Goal: Transaction & Acquisition: Purchase product/service

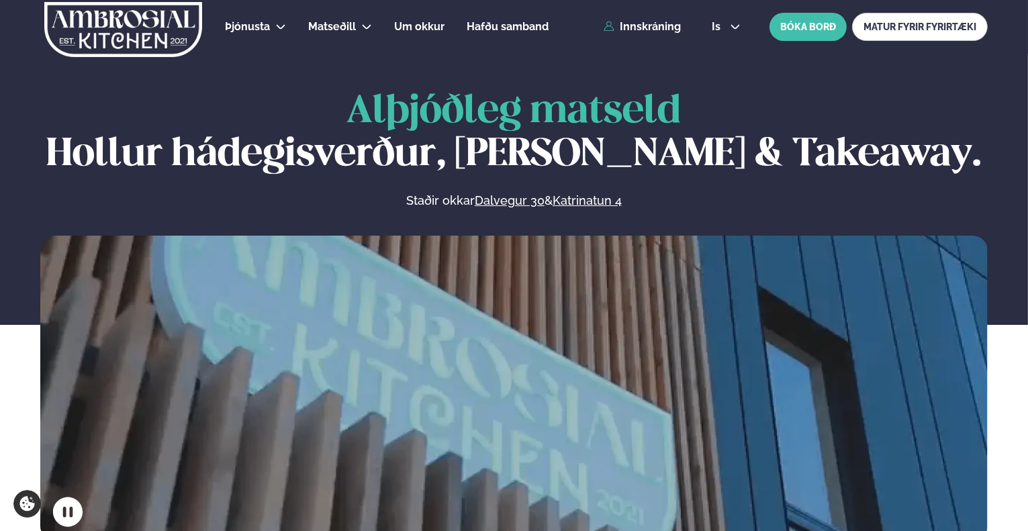
click at [647, 34] on div "Þjónusta Hádegismatur fyrir fyrirtæki Fyrirtækja veitingar Einkapartý Matseðill…" at bounding box center [514, 27] width 1028 height 54
click at [647, 30] on link "Innskráning" at bounding box center [641, 27] width 77 height 12
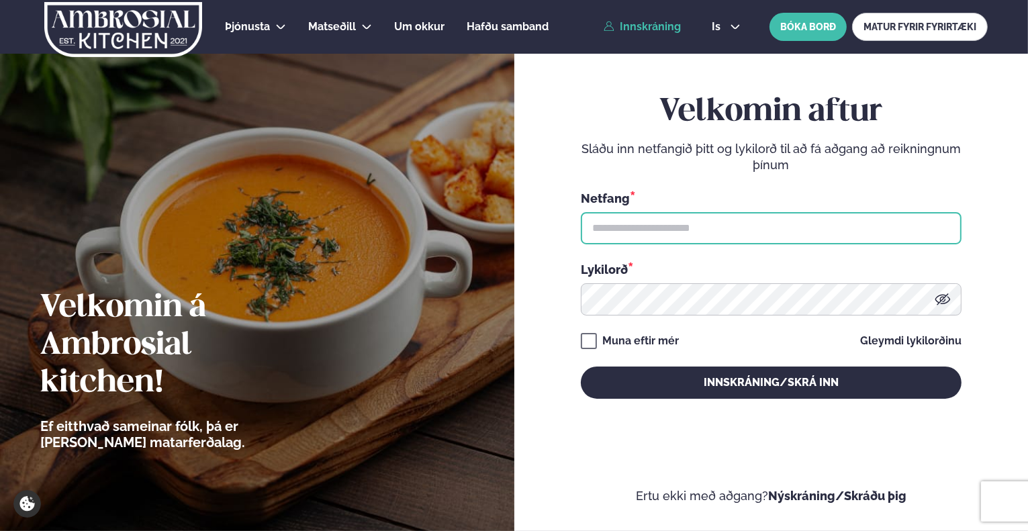
click at [671, 244] on input "text" at bounding box center [771, 228] width 381 height 32
click at [671, 234] on input "text" at bounding box center [771, 228] width 381 height 32
type input "**********"
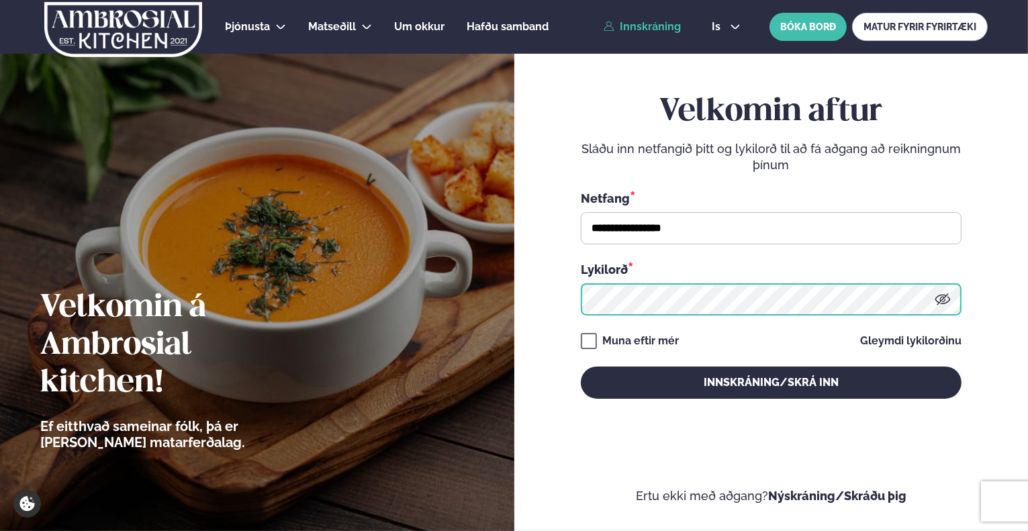
click at [581, 366] on button "Innskráning/Skrá inn" at bounding box center [771, 382] width 381 height 32
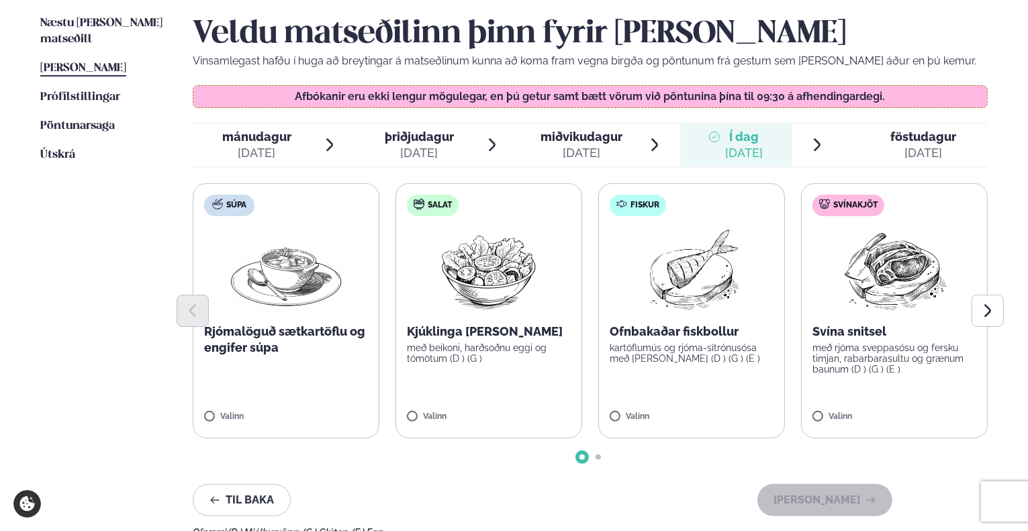
scroll to position [336, 0]
click at [494, 322] on div at bounding box center [590, 310] width 795 height 32
click at [491, 388] on label "Salat Kjúklinga [PERSON_NAME] með beikoni, harðsoðnu eggi og tómötum (D ) (G ) …" at bounding box center [488, 310] width 187 height 255
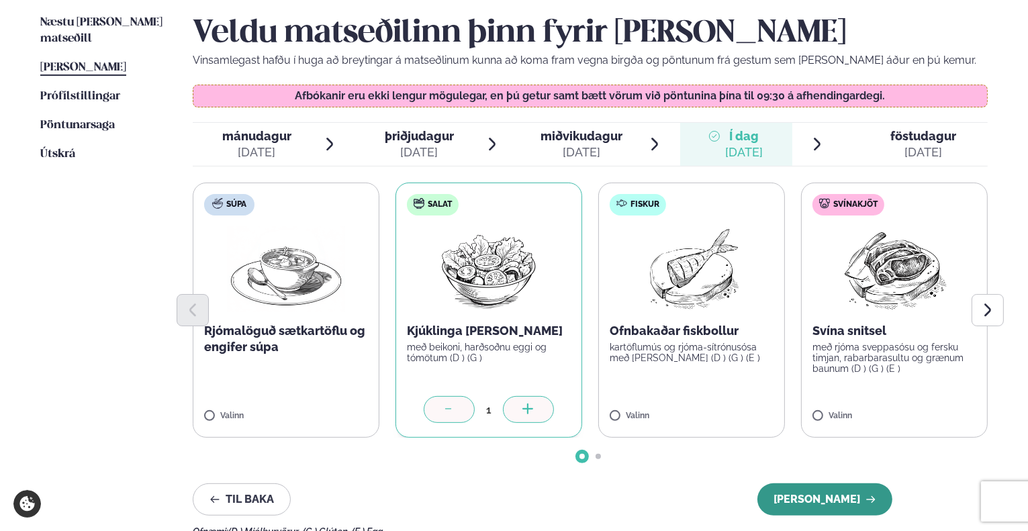
click at [822, 497] on button "[PERSON_NAME]" at bounding box center [824, 499] width 135 height 32
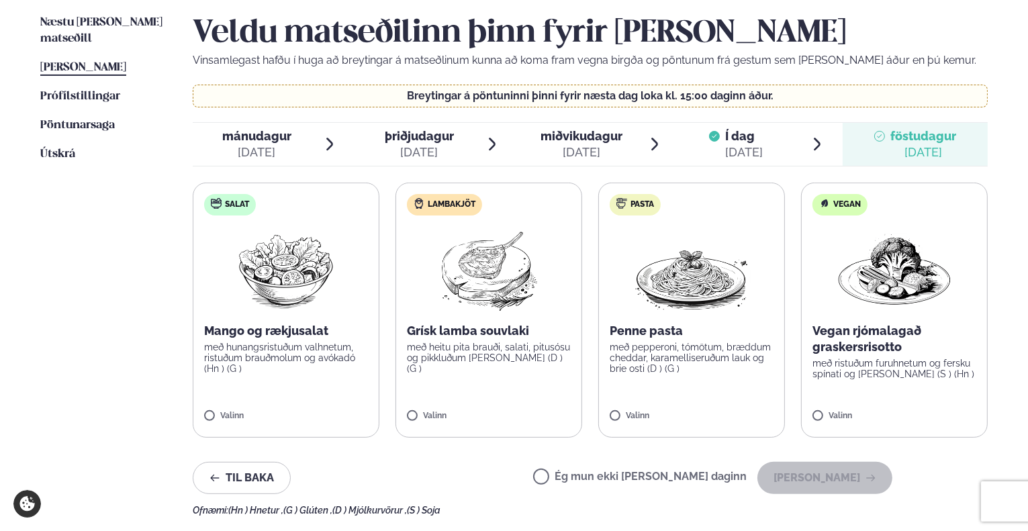
click at [754, 144] on div "[DATE]" at bounding box center [744, 152] width 38 height 16
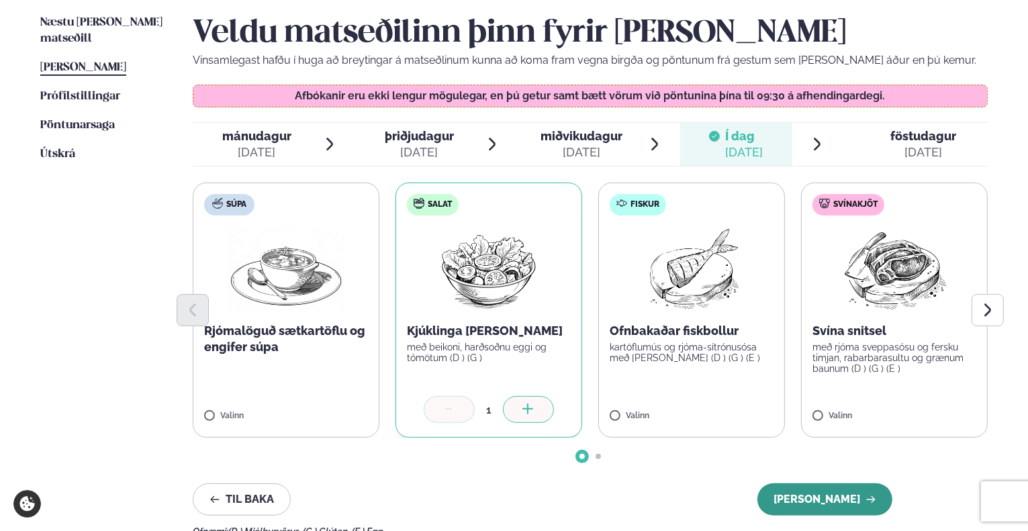
click at [807, 497] on button "[PERSON_NAME]" at bounding box center [824, 499] width 135 height 32
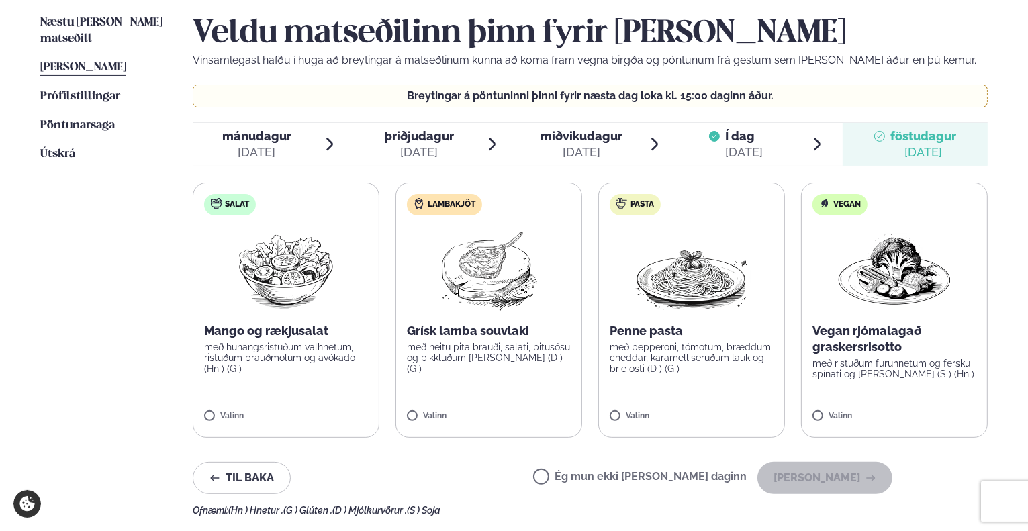
click at [650, 477] on label "Ég mun ekki [PERSON_NAME] daginn" at bounding box center [639, 478] width 213 height 14
click at [806, 479] on button "[PERSON_NAME]" at bounding box center [824, 478] width 135 height 32
